Goal: Communication & Community: Answer question/provide support

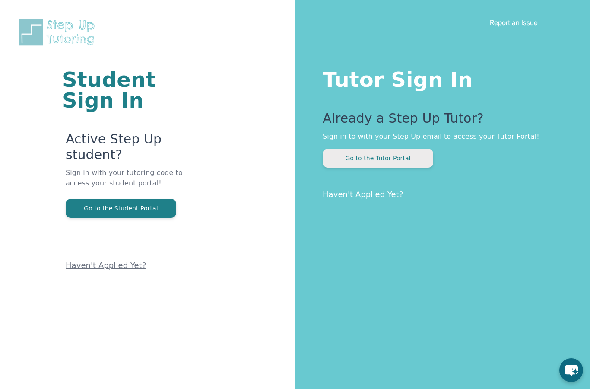
click at [346, 165] on button "Go to the Tutor Portal" at bounding box center [378, 158] width 111 height 19
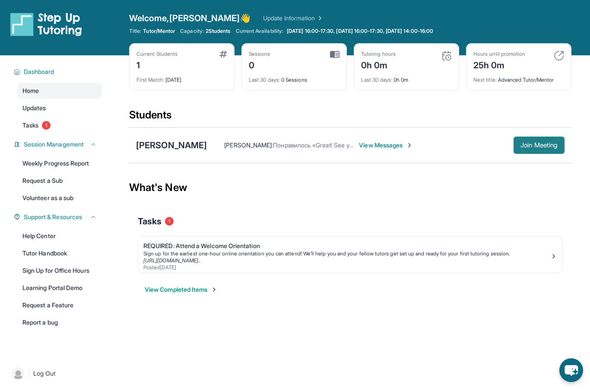
click at [522, 143] on span "Join Meeting" at bounding box center [538, 145] width 37 height 5
click at [366, 149] on div "[PERSON_NAME] : Понравилось «Great! See you there!» View Messages Join Meeting" at bounding box center [386, 144] width 358 height 17
click at [363, 144] on span "View Messages" at bounding box center [386, 145] width 54 height 9
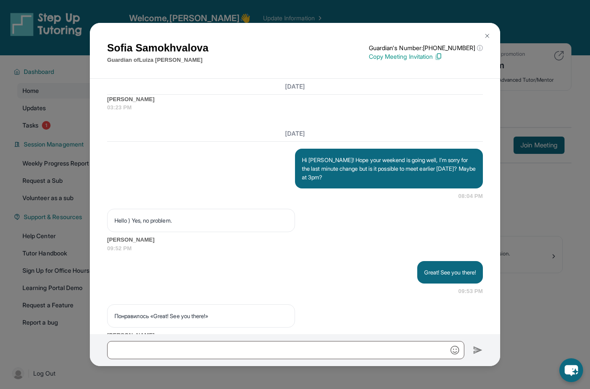
scroll to position [1274, 0]
click at [546, 149] on div "[PERSON_NAME] Guardian of [PERSON_NAME] Guardian's Number: [PHONE_NUMBER] ⓘ Thi…" at bounding box center [295, 194] width 590 height 389
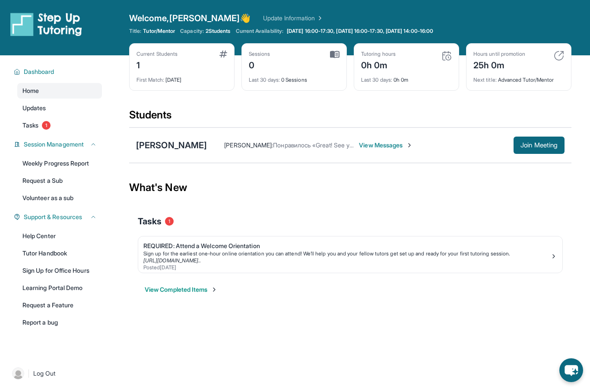
click at [568, 374] on icon "chat-button" at bounding box center [570, 370] width 13 height 11
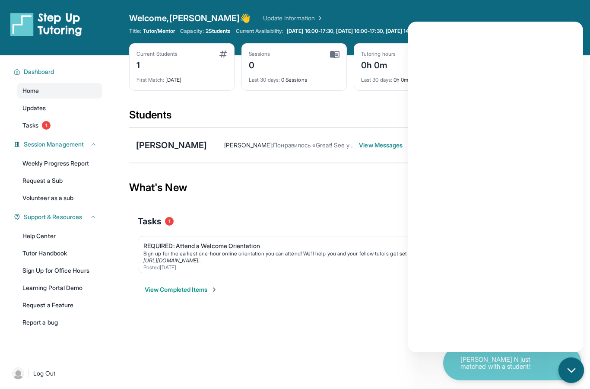
scroll to position [90, 0]
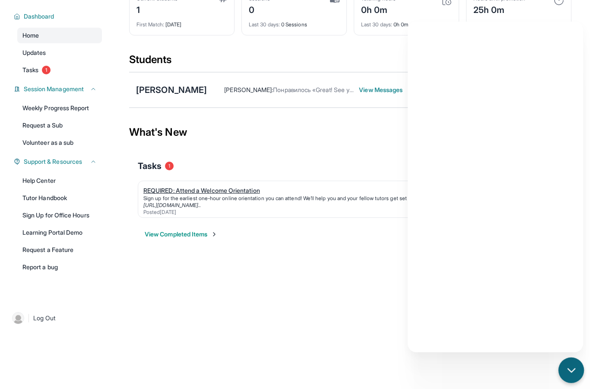
click at [370, 181] on link "REQUIRED: Attend a Welcome Orientation Sign up for the earliest one-hour online…" at bounding box center [350, 199] width 424 height 36
click at [568, 371] on icon "chat-button" at bounding box center [571, 369] width 11 height 11
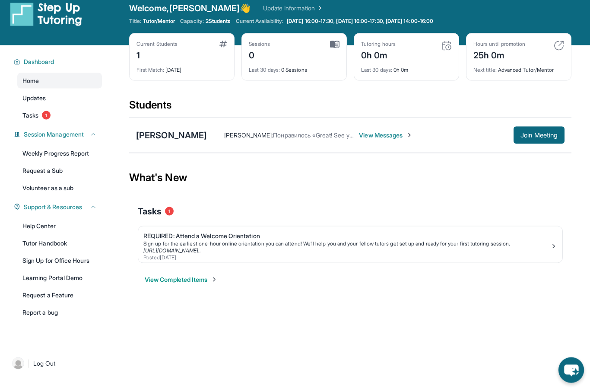
click at [375, 131] on span "View Messages" at bounding box center [386, 135] width 54 height 9
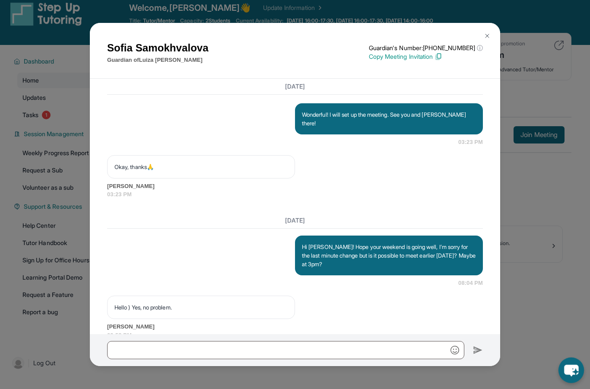
scroll to position [1274, 0]
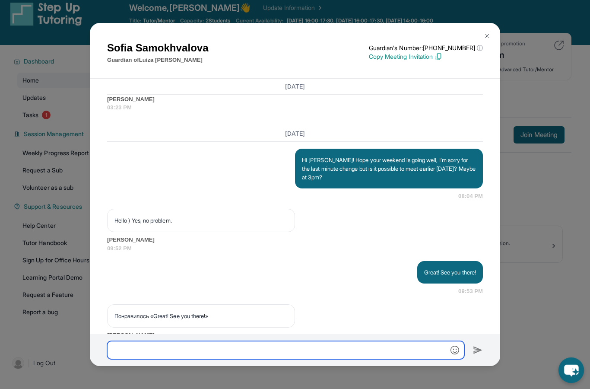
click at [162, 359] on input "text" at bounding box center [285, 350] width 357 height 18
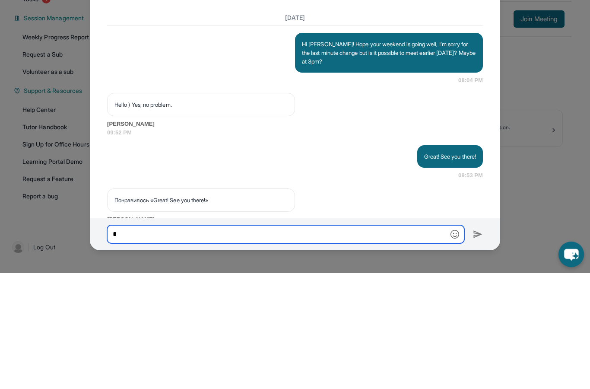
scroll to position [90, 0]
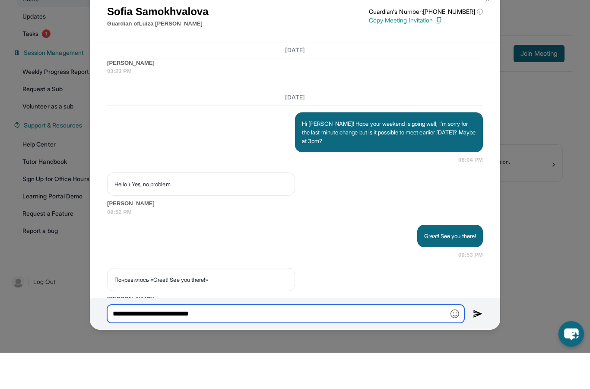
click at [146, 341] on input "**********" at bounding box center [285, 350] width 357 height 18
click at [212, 341] on input "**********" at bounding box center [285, 350] width 357 height 18
type input "**********"
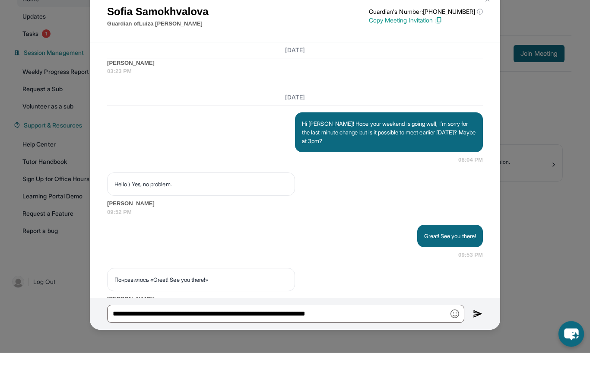
click at [471, 334] on div "**********" at bounding box center [295, 350] width 410 height 32
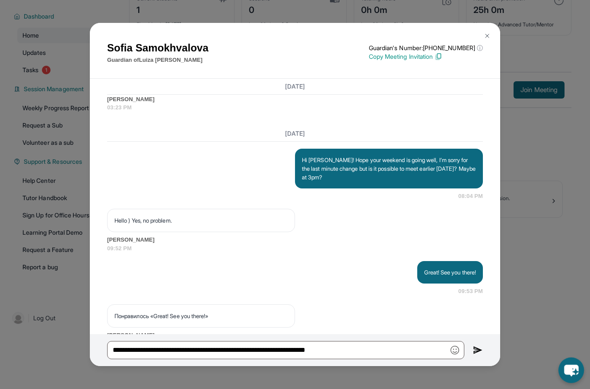
click at [475, 355] on img at bounding box center [478, 350] width 10 height 10
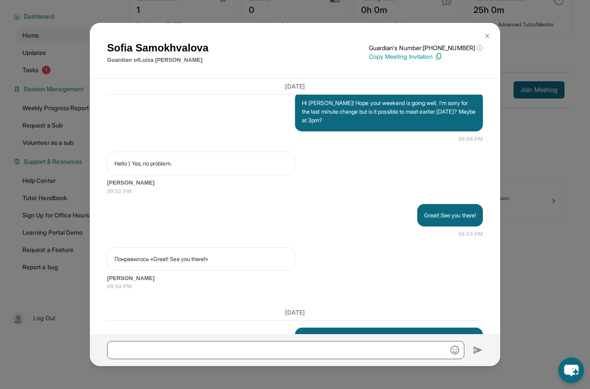
scroll to position [1354, 0]
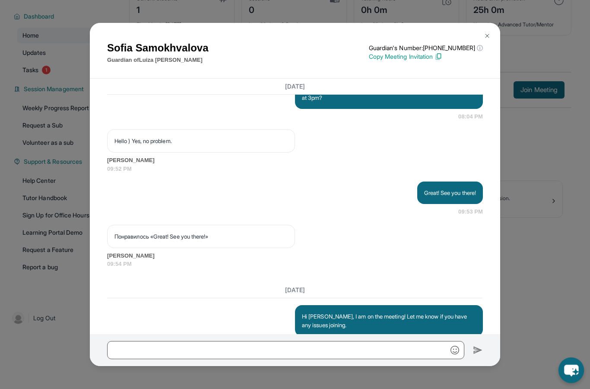
click at [489, 32] on img at bounding box center [487, 35] width 7 height 7
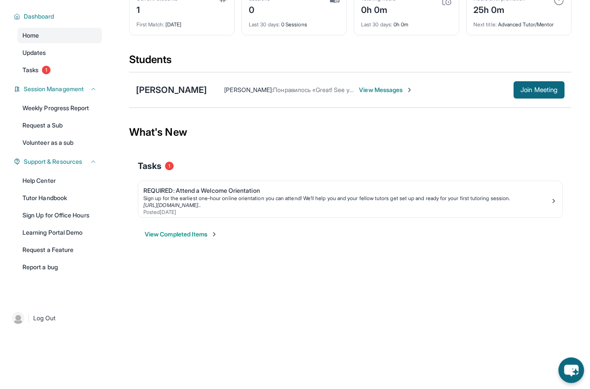
click at [368, 86] on span "View Messages" at bounding box center [386, 90] width 54 height 9
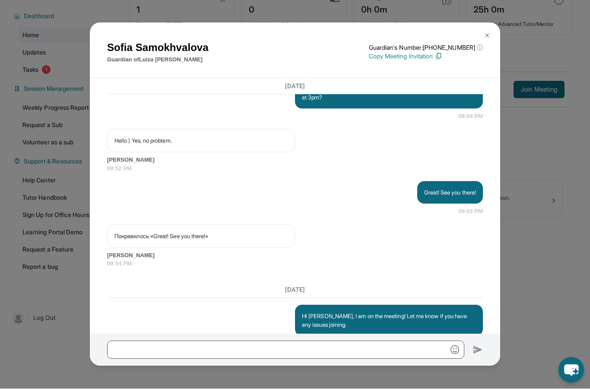
scroll to position [55, 0]
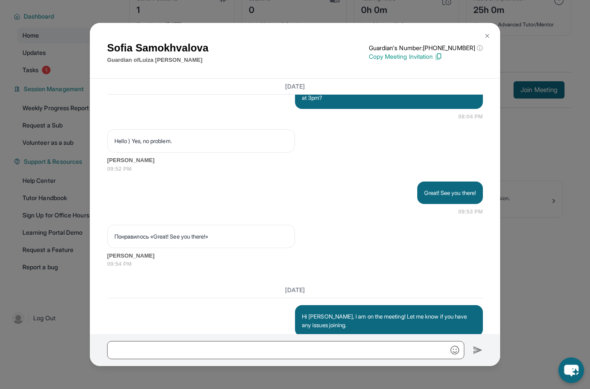
click at [490, 35] on button at bounding box center [487, 35] width 17 height 17
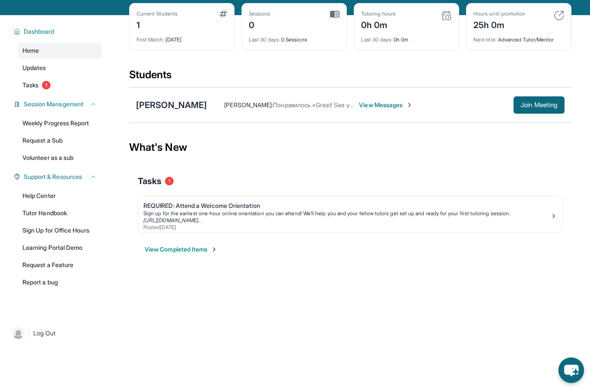
scroll to position [0, 0]
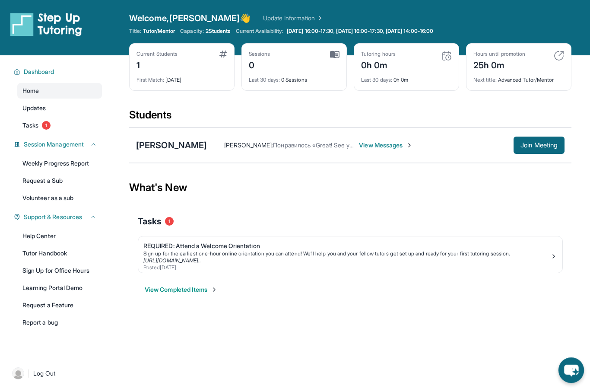
click at [387, 148] on span "View Messages" at bounding box center [386, 145] width 54 height 9
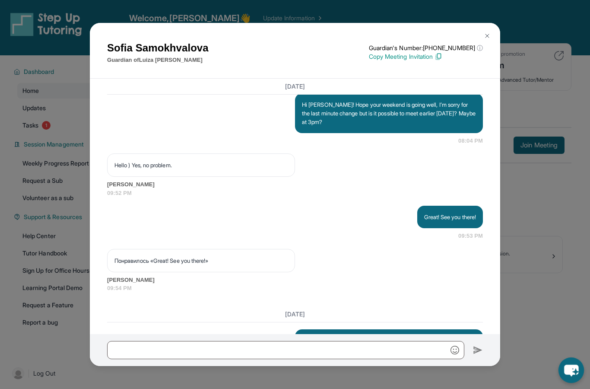
scroll to position [1330, 0]
